Goal: Information Seeking & Learning: Find specific fact

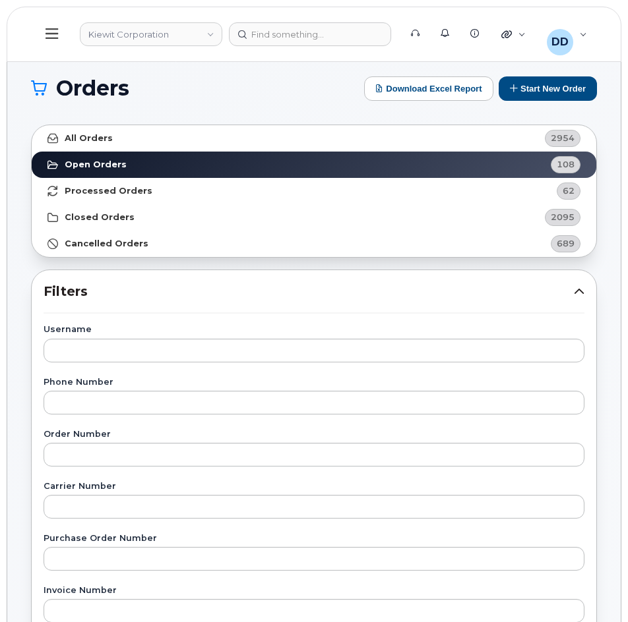
scroll to position [86, 0]
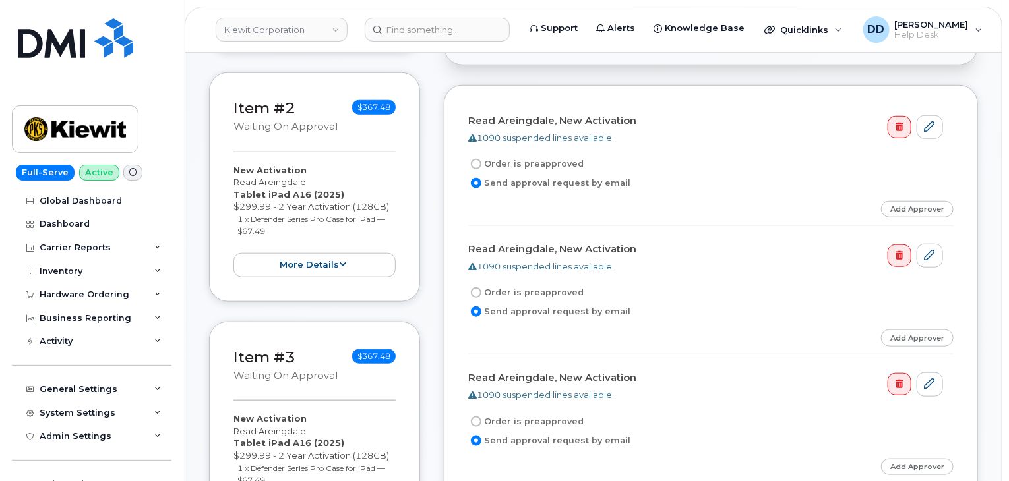
scroll to position [538, 0]
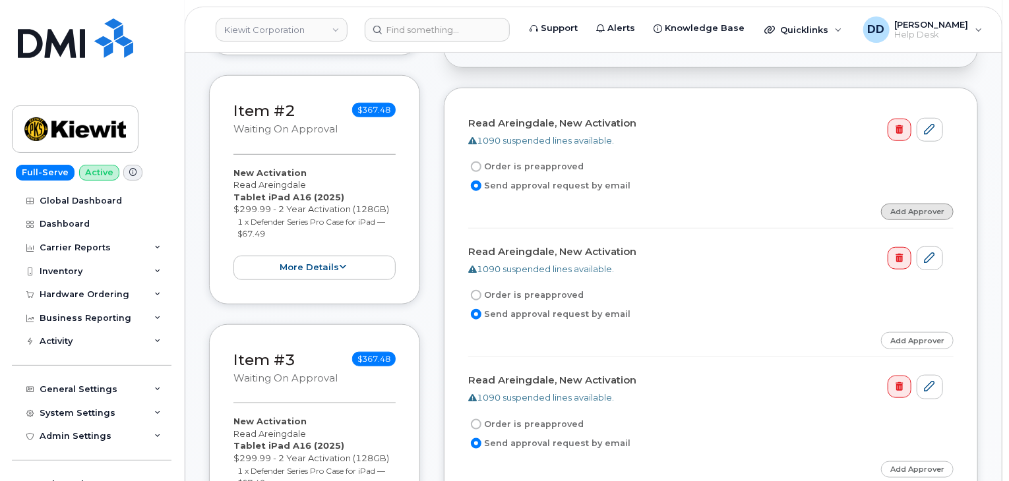
click at [928, 204] on link "Add Approver" at bounding box center [917, 212] width 73 height 16
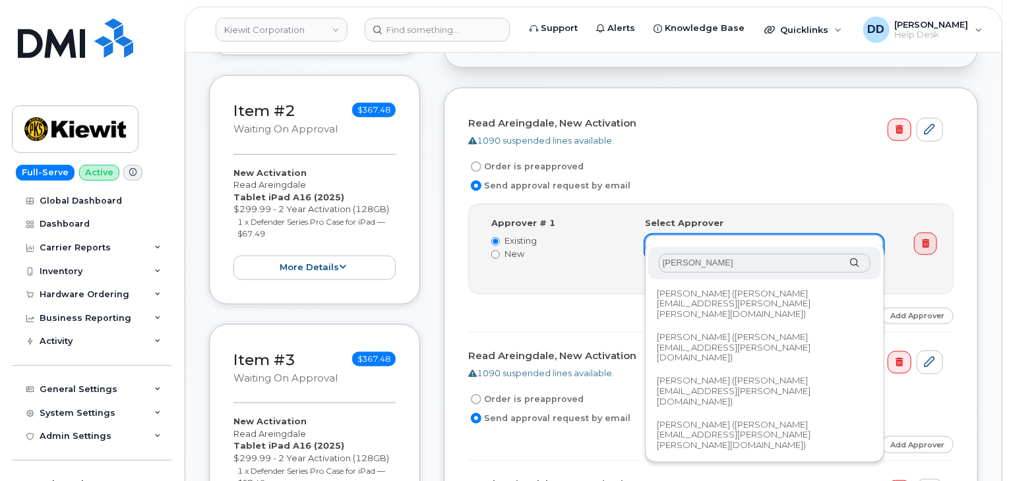
type input "J"
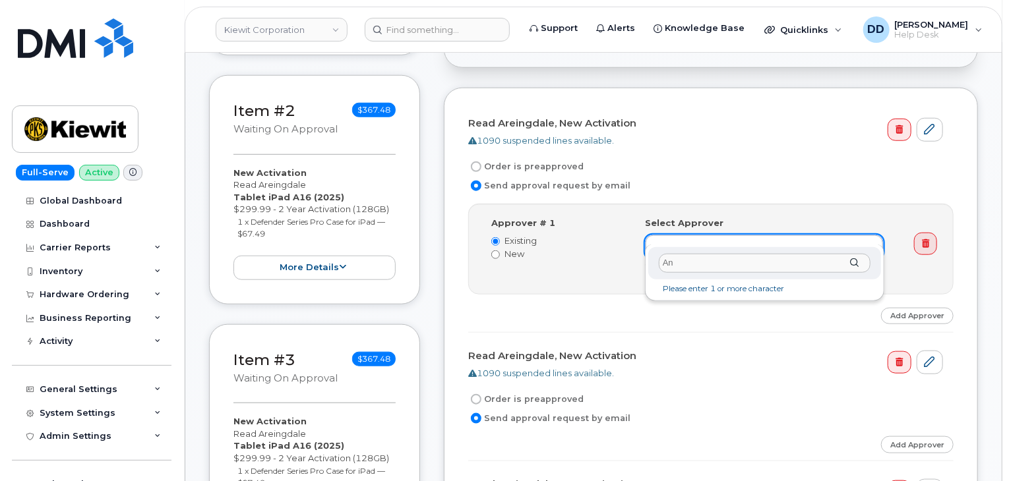
type input "A"
type input "R"
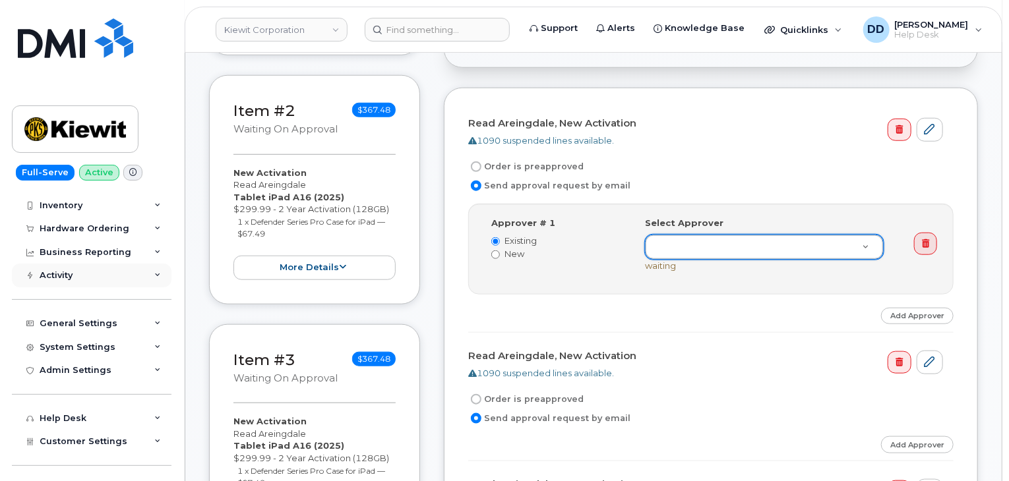
scroll to position [67, 0]
type input "Raymond"
click at [855, 262] on div "Raymond" at bounding box center [764, 263] width 233 height 32
click at [907, 308] on link "Add Approver" at bounding box center [917, 316] width 73 height 16
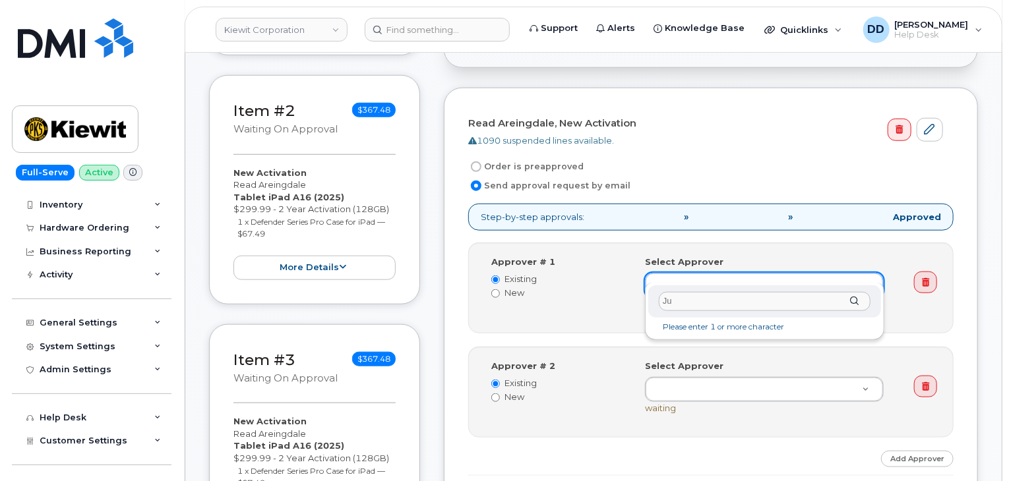
type input "J"
type input "R"
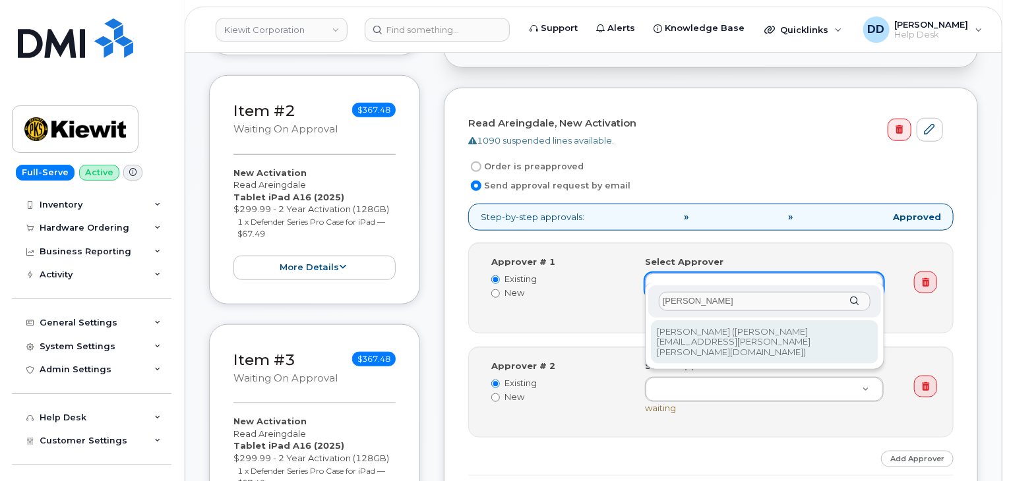
type input "Sean"
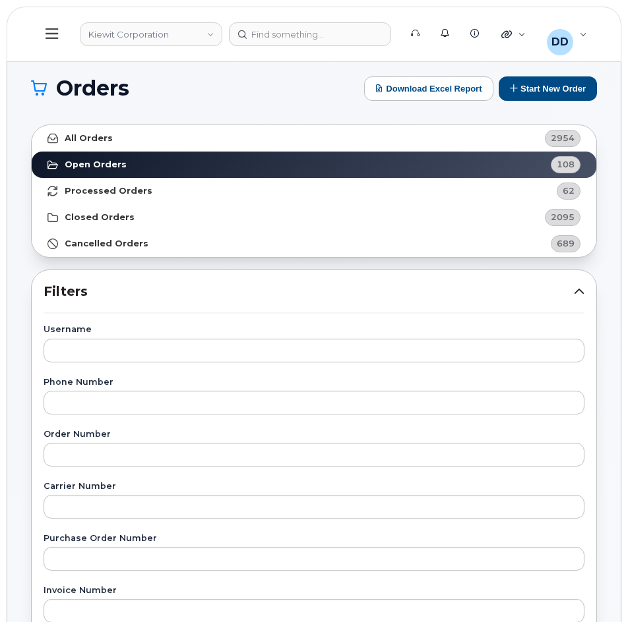
scroll to position [86, 0]
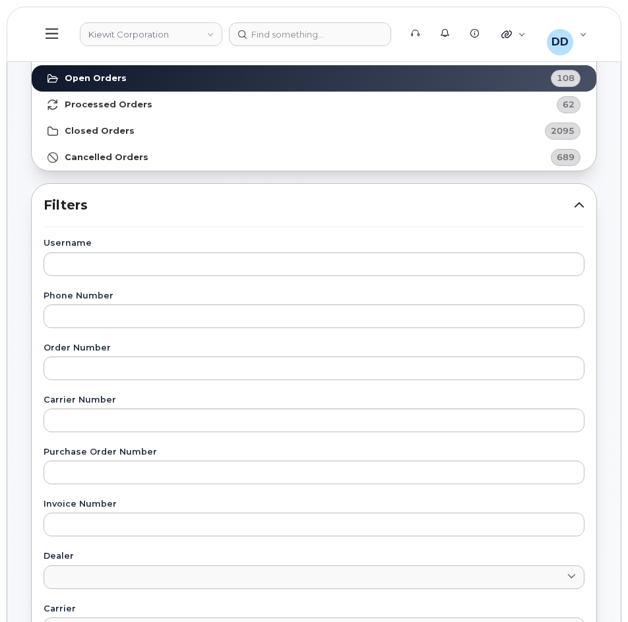
click at [54, 38] on icon at bounding box center [51, 33] width 13 height 11
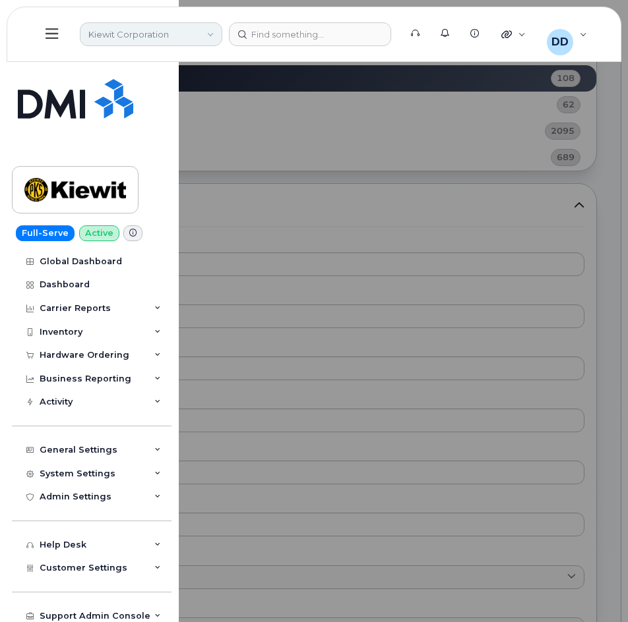
drag, startPoint x: 166, startPoint y: 35, endPoint x: 166, endPoint y: 42, distance: 7.3
click at [166, 35] on link "Kiewit Corporation" at bounding box center [151, 34] width 142 height 24
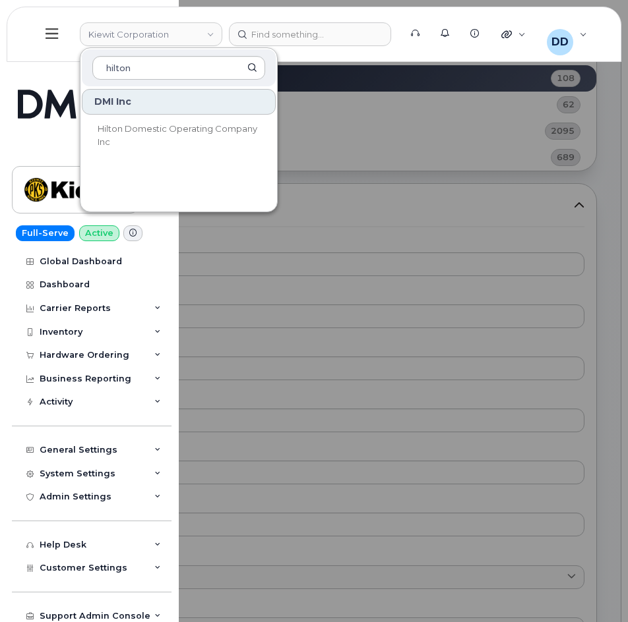
type input "hilton"
click at [158, 129] on span "Hilton Domestic Operating Company Inc" at bounding box center [178, 135] width 160 height 24
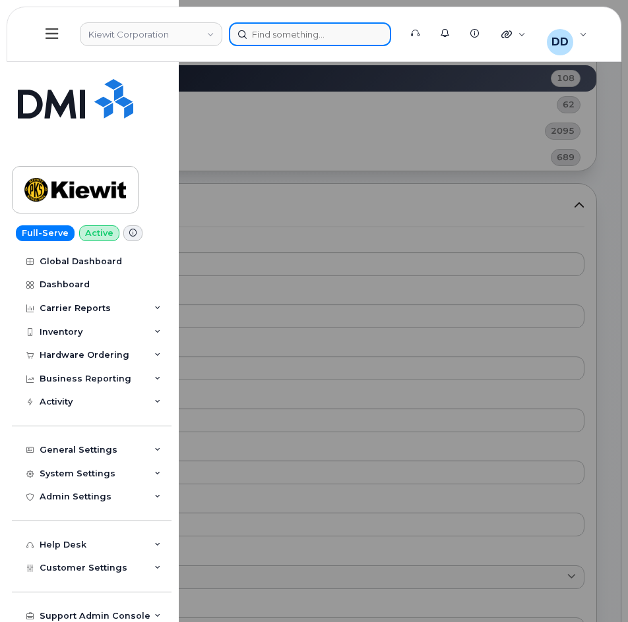
click at [285, 33] on div at bounding box center [310, 34] width 162 height 24
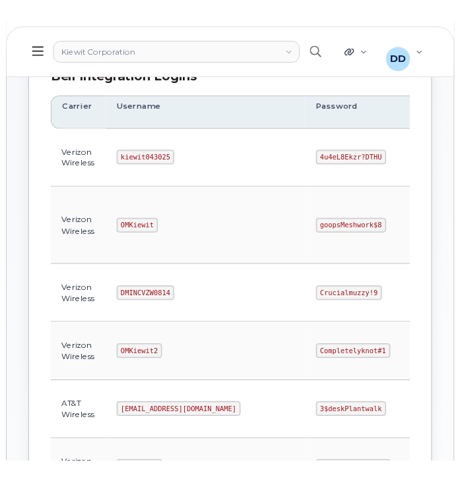
scroll to position [200, 0]
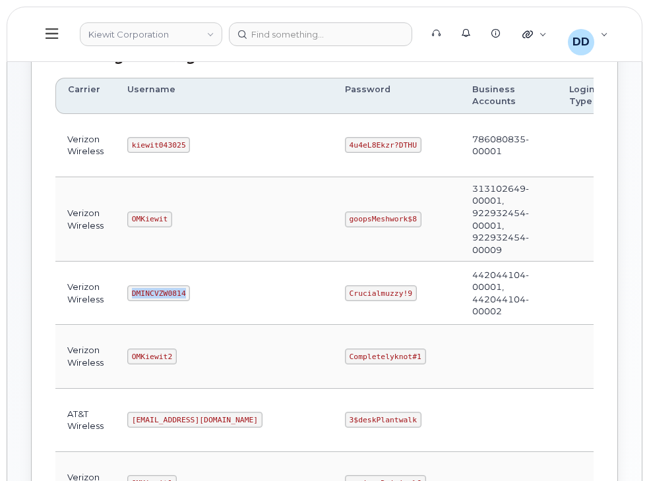
drag, startPoint x: 182, startPoint y: 293, endPoint x: 124, endPoint y: 296, distance: 58.1
click at [124, 296] on td "DMINCVZW0814" at bounding box center [224, 293] width 218 height 63
copy code "DMINCVZW0814"
drag, startPoint x: 344, startPoint y: 292, endPoint x: 275, endPoint y: 293, distance: 68.6
click at [333, 293] on td "Crucialmuzzy!9" at bounding box center [396, 293] width 127 height 63
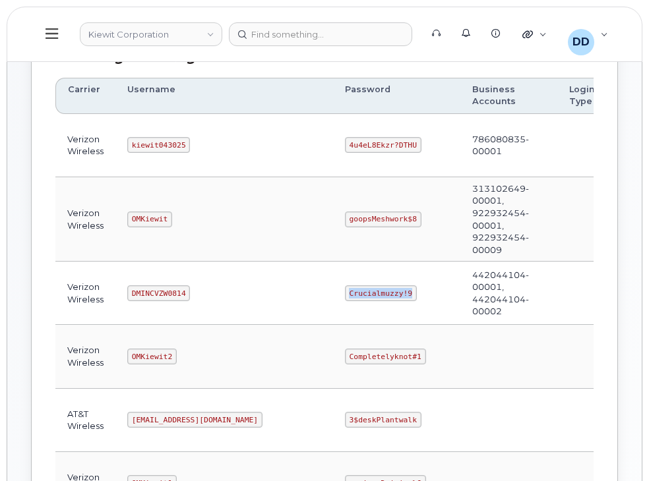
copy code "Crucialmuzzy!9"
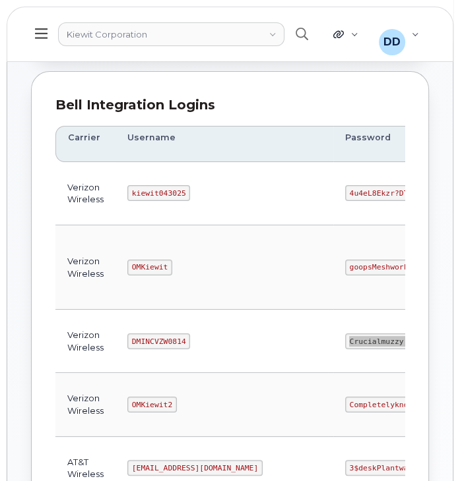
scroll to position [153, 0]
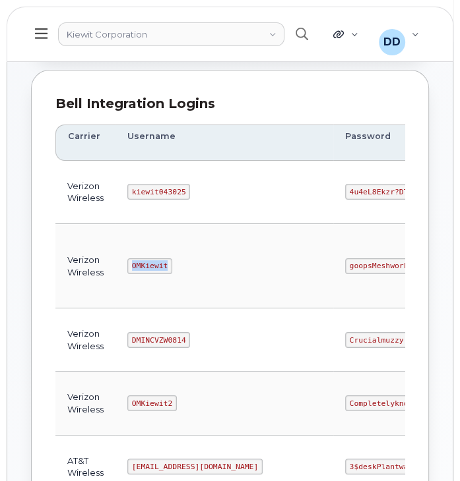
drag, startPoint x: 164, startPoint y: 262, endPoint x: 132, endPoint y: 264, distance: 32.3
click at [132, 264] on code "OMKiewit" at bounding box center [149, 266] width 45 height 16
copy code "OMKiewit"
drag, startPoint x: 349, startPoint y: 264, endPoint x: 268, endPoint y: 268, distance: 81.8
click at [268, 268] on tr "Verizon Wireless OMKiewit goopsMeshwork$8 313102649-00001, 922932454-00001, 922…" at bounding box center [369, 266] width 628 height 84
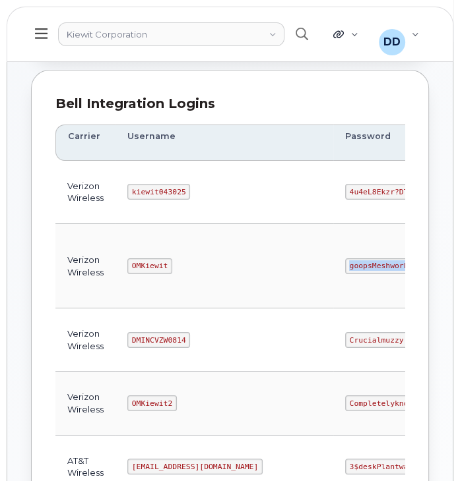
copy tr "goopsMeshwork$8"
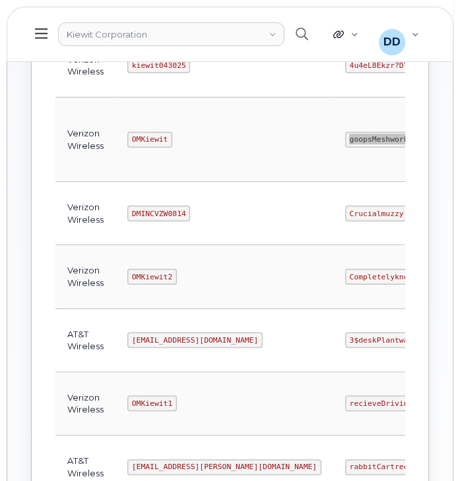
scroll to position [287, 0]
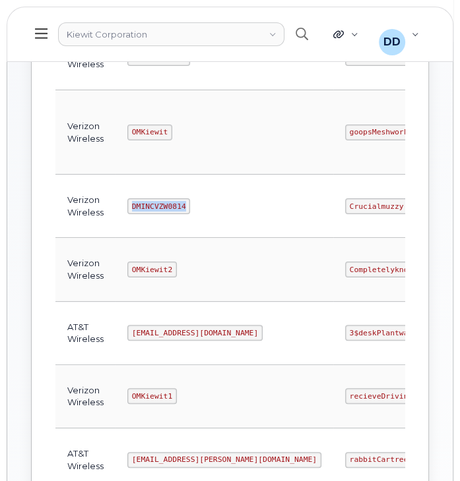
drag, startPoint x: 181, startPoint y: 203, endPoint x: 124, endPoint y: 201, distance: 57.4
click at [124, 201] on td "DMINCVZW0814" at bounding box center [224, 206] width 218 height 63
copy code "DMINCVZW0814"
drag, startPoint x: 345, startPoint y: 204, endPoint x: 287, endPoint y: 208, distance: 58.2
click at [345, 208] on code "Crucialmuzzy!9" at bounding box center [381, 206] width 72 height 16
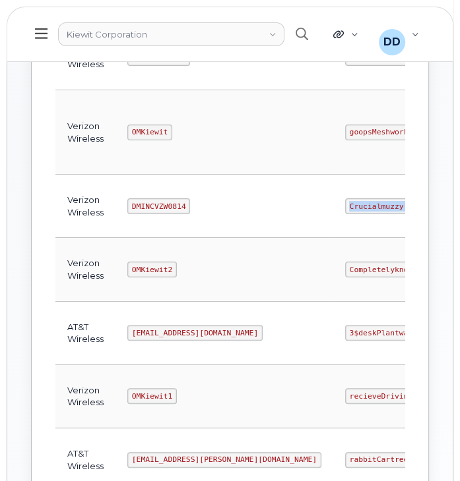
copy code "Crucialmuzzy!9"
drag, startPoint x: 168, startPoint y: 268, endPoint x: 103, endPoint y: 268, distance: 65.3
click at [103, 268] on tr "Verizon Wireless OMKiewit2 Completelyknot#1 Edit Delete" at bounding box center [369, 269] width 628 height 63
copy tr "OMKiewit2"
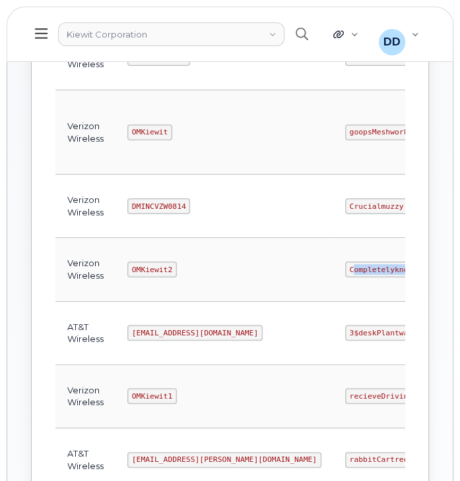
drag, startPoint x: 353, startPoint y: 267, endPoint x: 287, endPoint y: 271, distance: 65.4
click at [345, 271] on code "Completelyknot#1" at bounding box center [385, 270] width 81 height 16
copy code "Completelyknot#1"
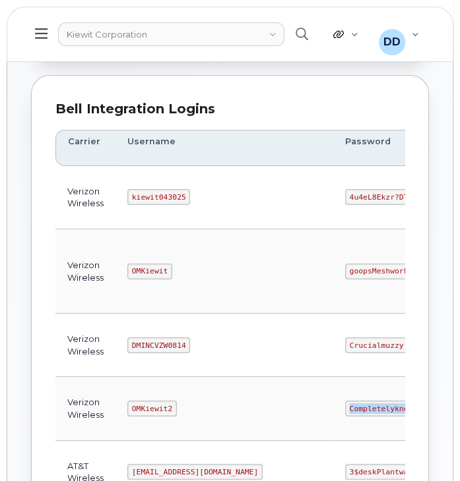
scroll to position [150, 0]
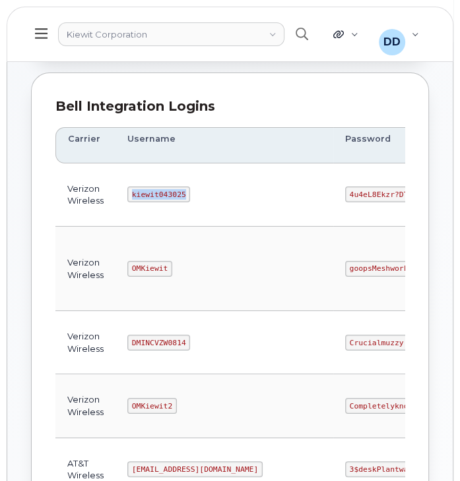
drag, startPoint x: 179, startPoint y: 191, endPoint x: 109, endPoint y: 193, distance: 70.6
click at [109, 193] on tr "Verizon Wireless kiewit043025 4u4eL8Ekzr?DTHU 786080835-00001 Edit Delete" at bounding box center [369, 195] width 628 height 63
copy tr "kiewit043025"
drag, startPoint x: 348, startPoint y: 192, endPoint x: 260, endPoint y: 198, distance: 88.5
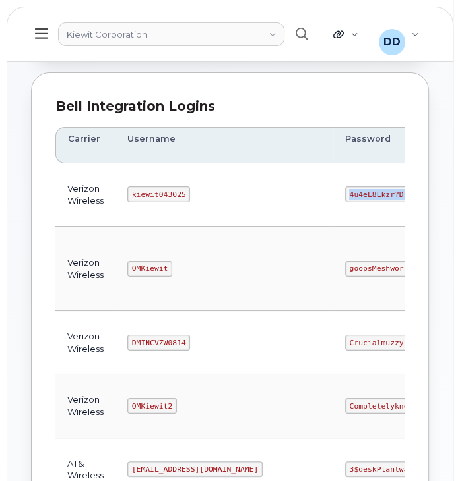
click at [260, 198] on tr "Verizon Wireless kiewit043025 4u4eL8Ekzr?DTHU 786080835-00001 Edit Delete" at bounding box center [369, 195] width 628 height 63
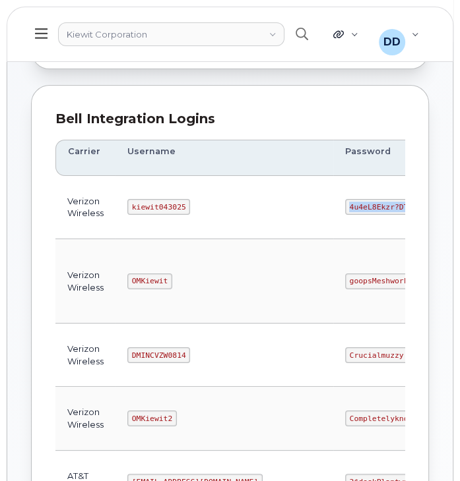
scroll to position [135, 0]
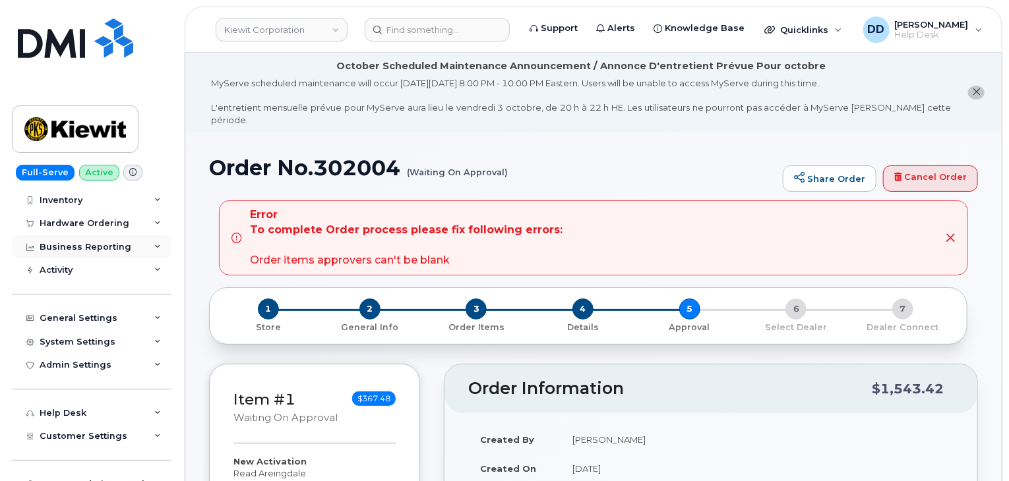
scroll to position [85, 0]
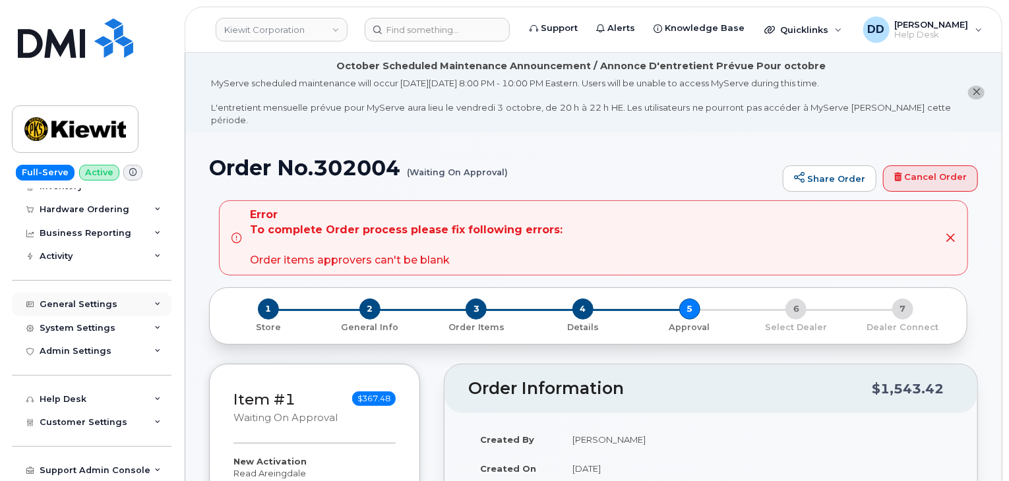
click at [80, 305] on div "General Settings" at bounding box center [79, 304] width 78 height 11
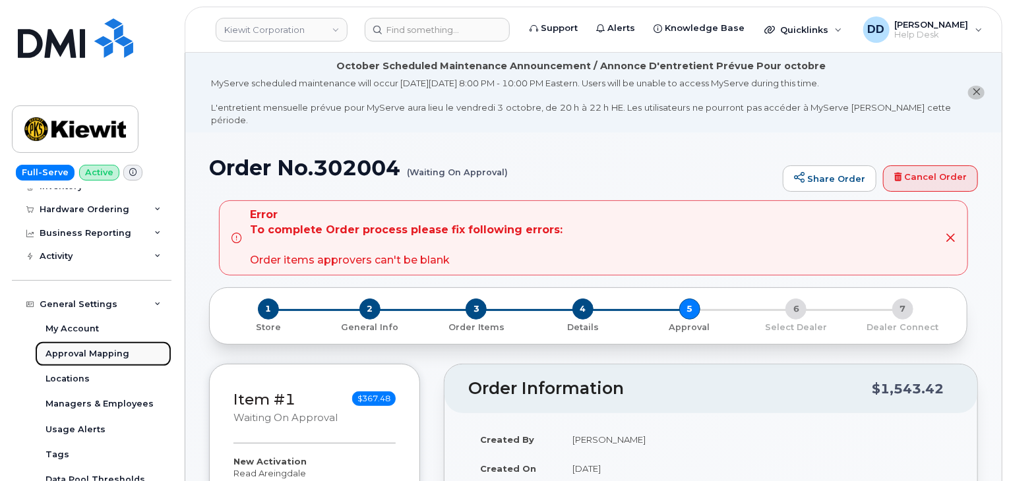
click at [87, 354] on div "Approval Mapping" at bounding box center [87, 354] width 84 height 12
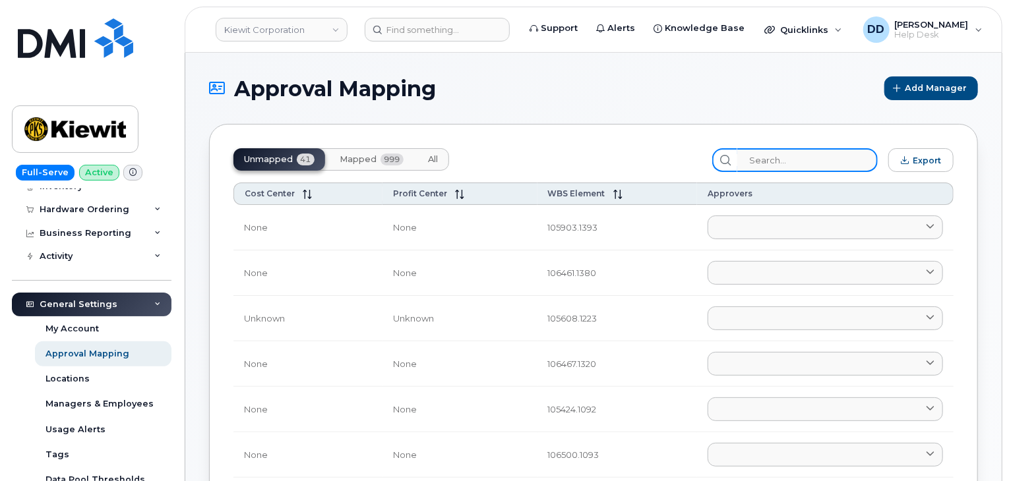
click at [799, 162] on input "search" at bounding box center [807, 160] width 140 height 24
paste input "106004.1946"
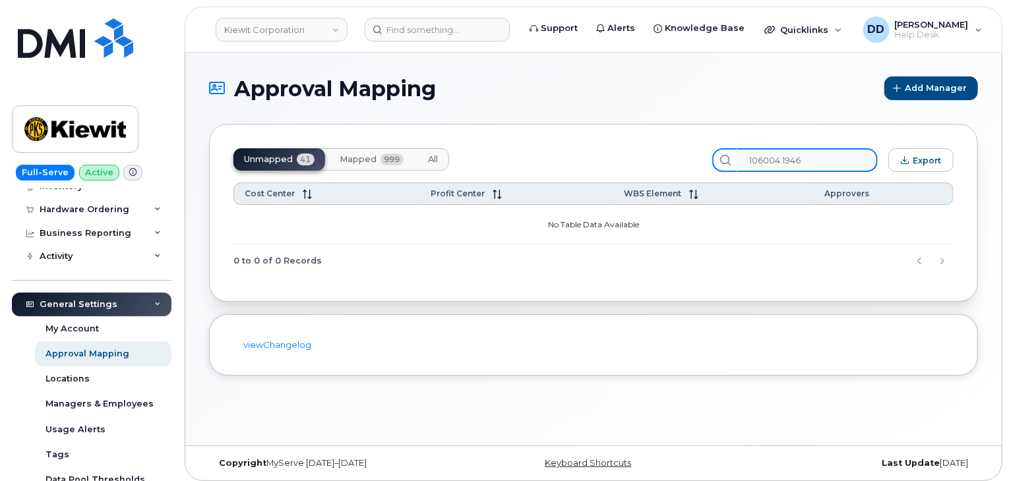
type input "106004.1946"
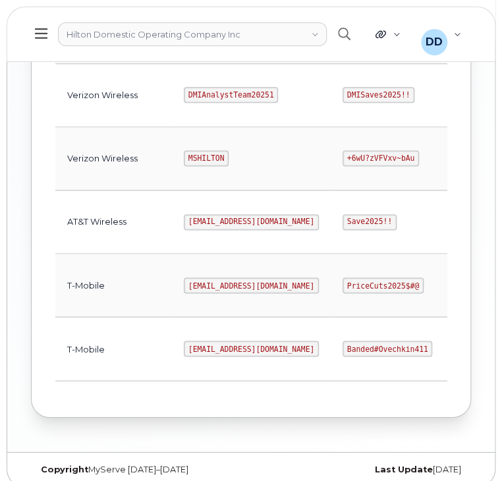
scroll to position [825, 0]
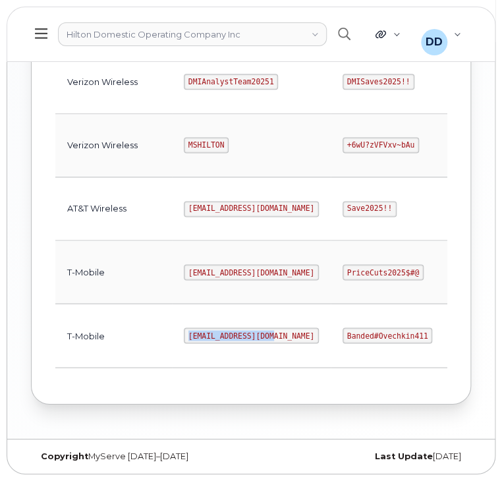
drag, startPoint x: 215, startPoint y: 332, endPoint x: 133, endPoint y: 335, distance: 82.5
click at [184, 335] on code "[EMAIL_ADDRESS][DOMAIN_NAME]" at bounding box center [251, 336] width 135 height 16
copy code "[EMAIL_ADDRESS][DOMAIN_NAME]"
drag, startPoint x: 368, startPoint y: 332, endPoint x: 293, endPoint y: 333, distance: 75.2
click at [343, 333] on code "Banded#Ovechkin411" at bounding box center [388, 336] width 90 height 16
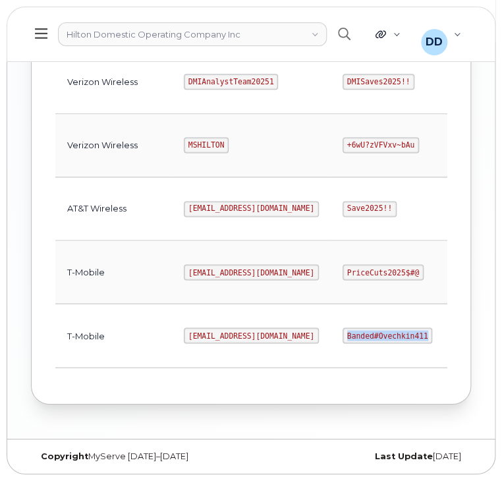
copy code "Banded#Ovechkin411"
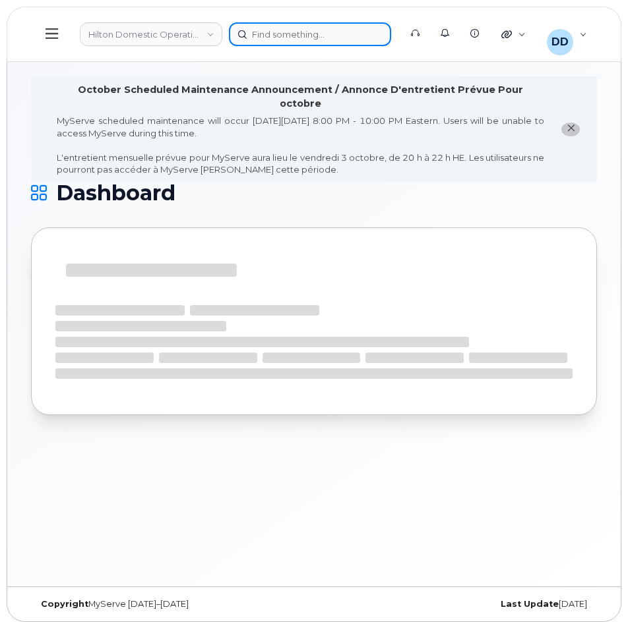
click at [274, 36] on div at bounding box center [310, 34] width 162 height 24
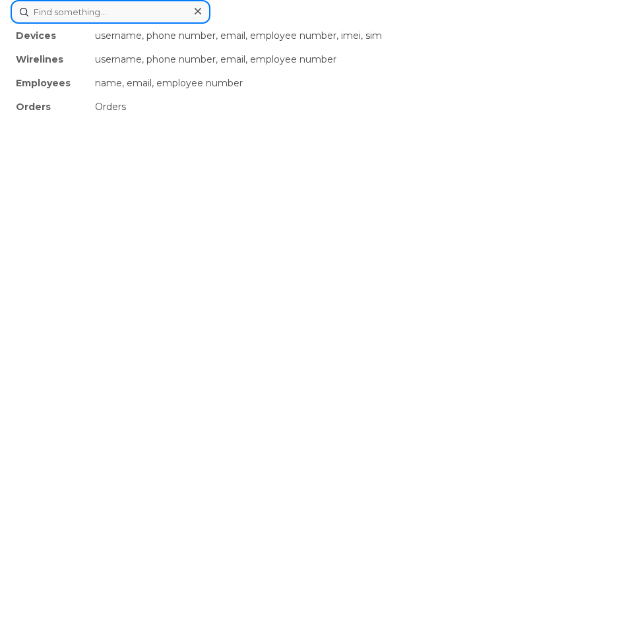
paste input "7035872161"
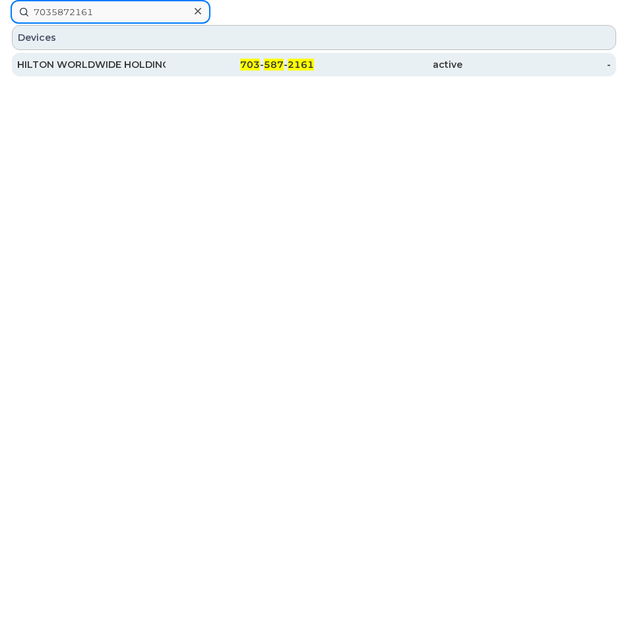
type input "7035872161"
click at [249, 67] on span "703" at bounding box center [250, 65] width 20 height 12
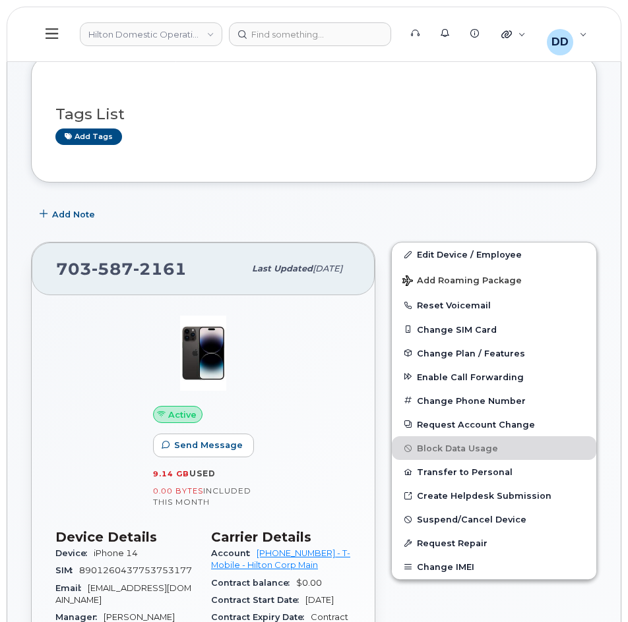
scroll to position [179, 0]
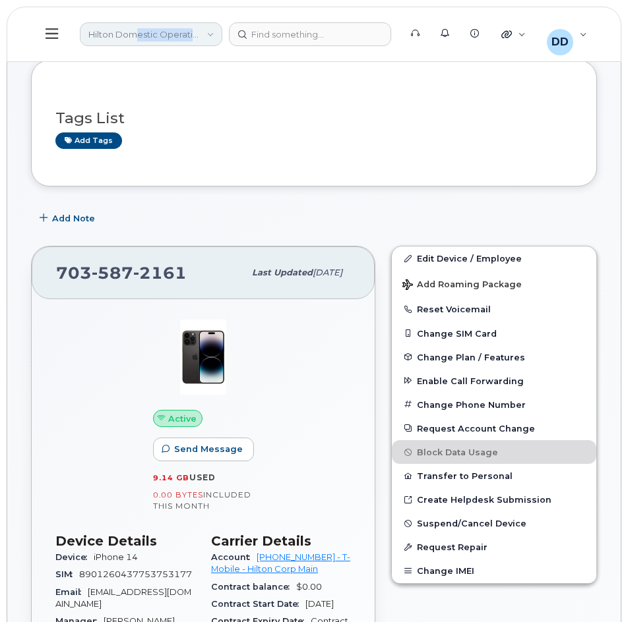
drag, startPoint x: 198, startPoint y: 35, endPoint x: 108, endPoint y: 34, distance: 89.7
click at [131, 34] on link "Hilton Domestic Operating Company Inc" at bounding box center [151, 34] width 142 height 24
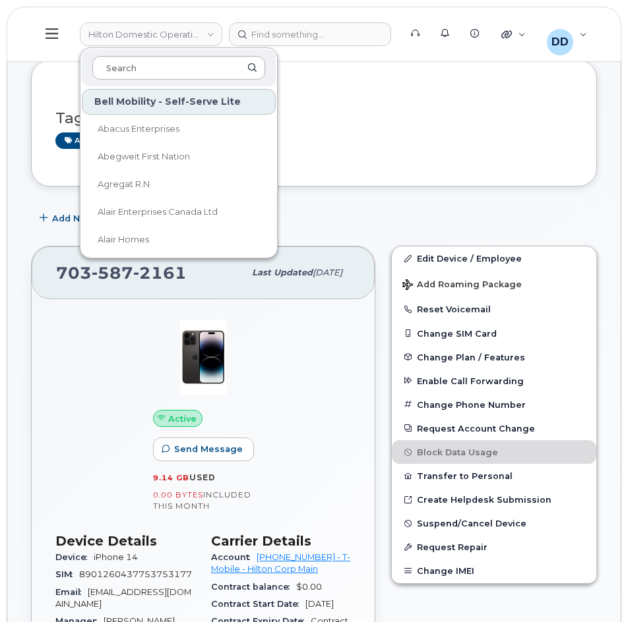
type input "M"
type input "C"
click at [335, 35] on div at bounding box center [310, 34] width 162 height 24
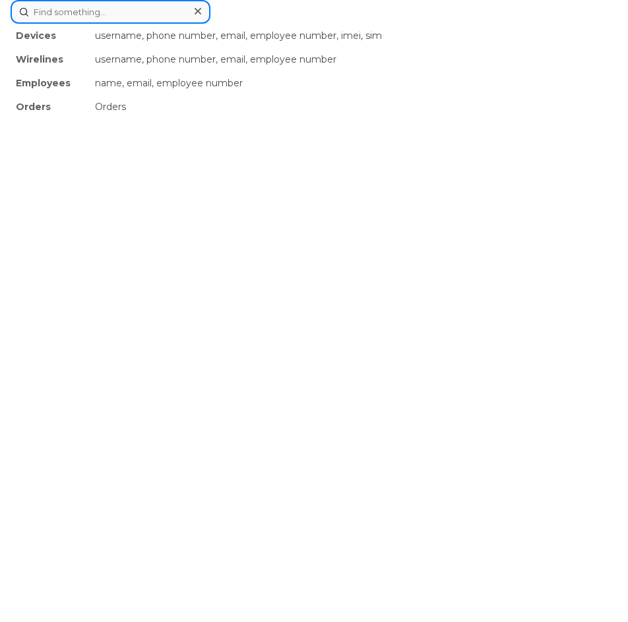
paste input "Masoud Foroofan"
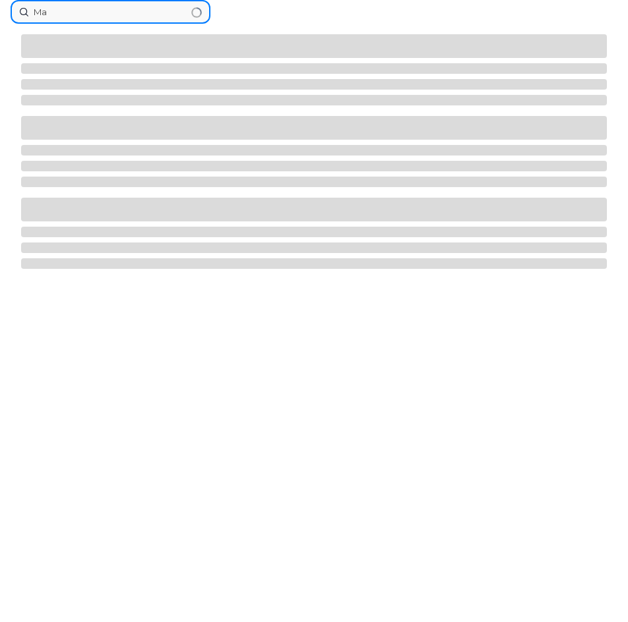
type input "M"
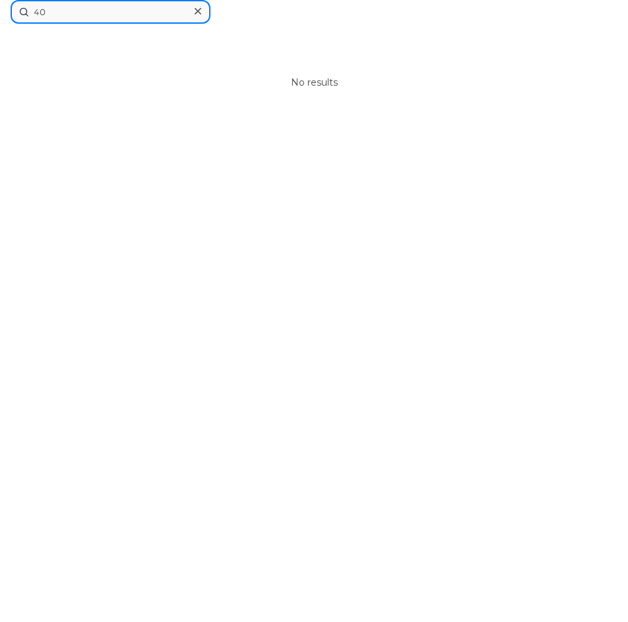
type input "4"
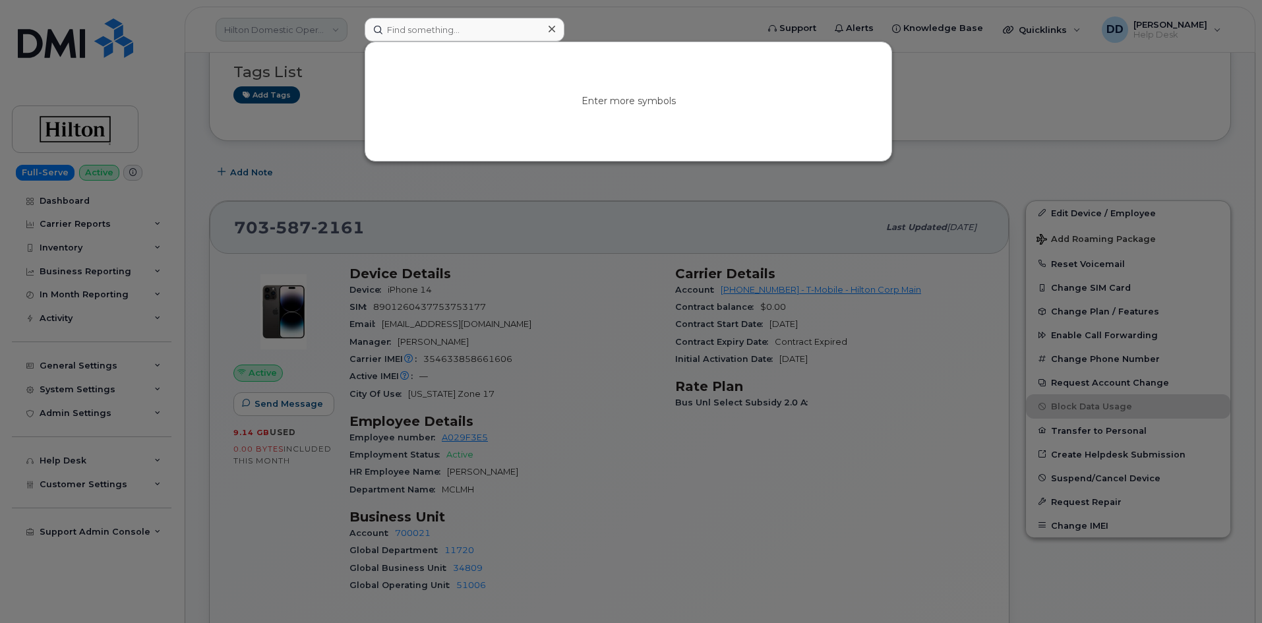
click at [299, 32] on div at bounding box center [631, 311] width 1262 height 623
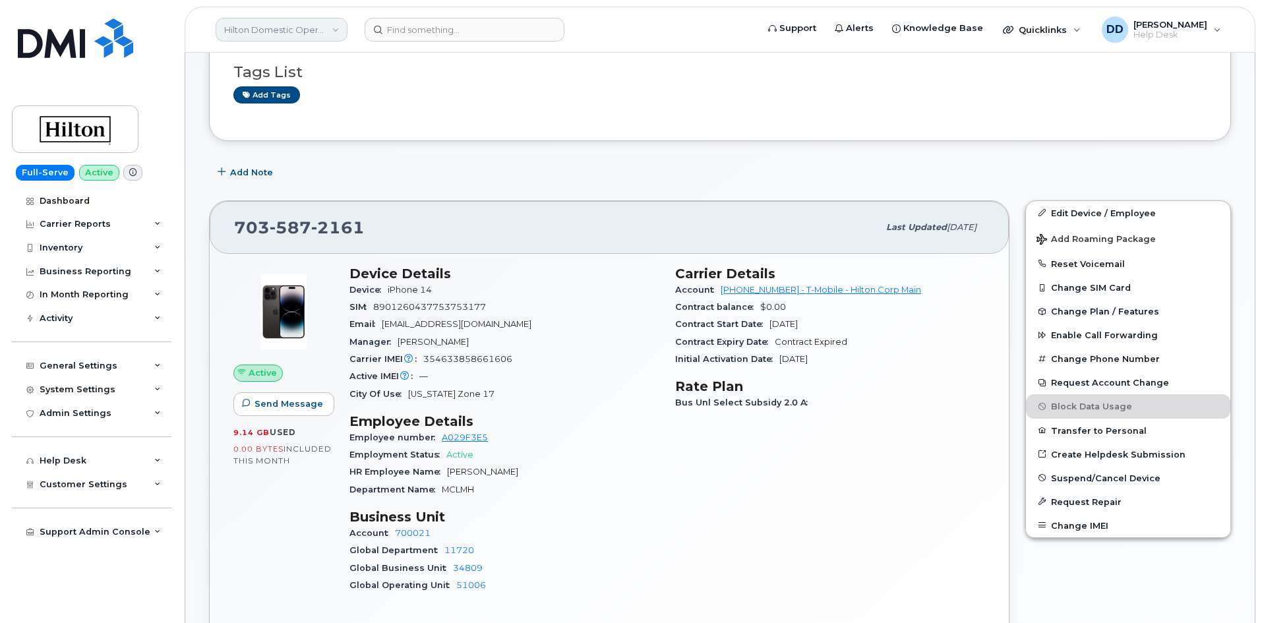
click at [322, 22] on link "Hilton Domestic Operating Company Inc" at bounding box center [282, 30] width 132 height 24
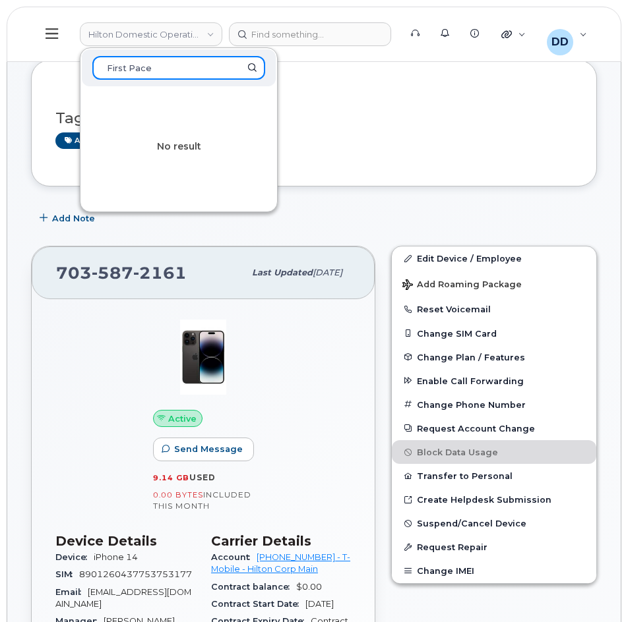
type input "First Pace"
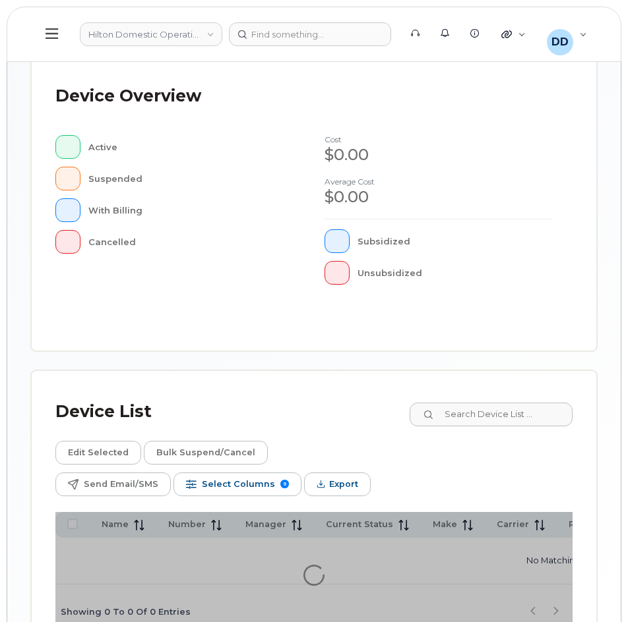
scroll to position [493, 0]
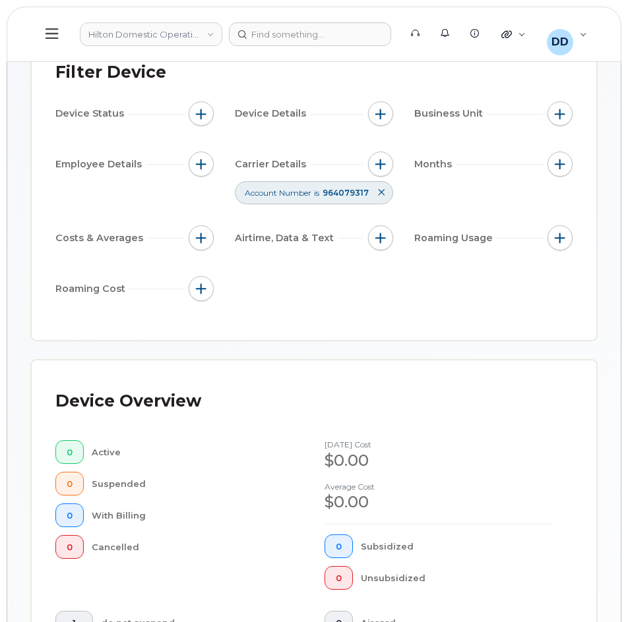
scroll to position [121, 0]
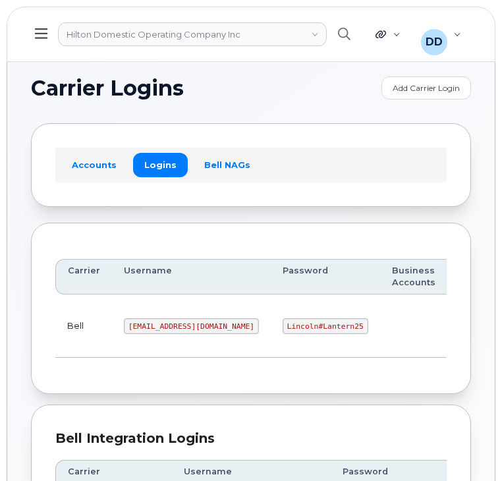
scroll to position [825, 0]
